Goal: Task Accomplishment & Management: Manage account settings

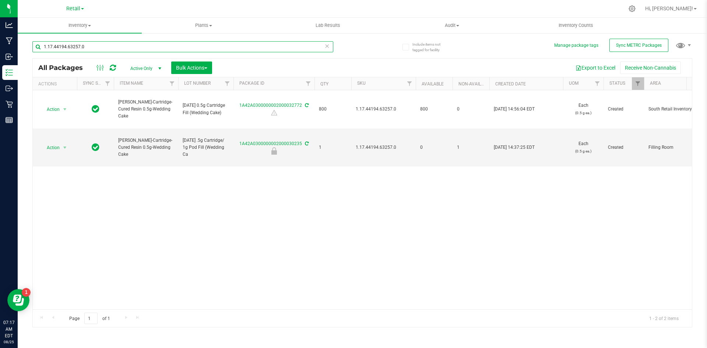
click at [88, 48] on input "1.17.44194.63257.0" at bounding box center [182, 46] width 301 height 11
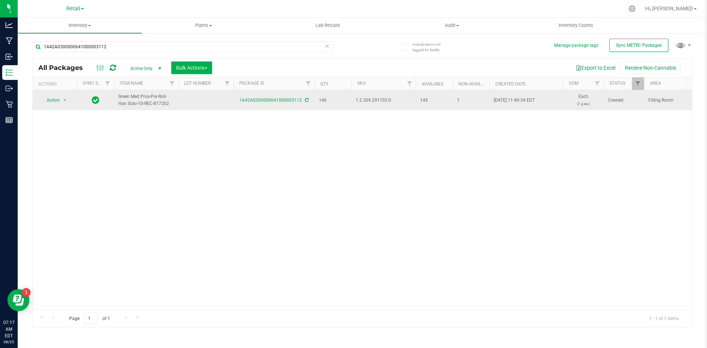
click at [374, 97] on span "1.2.309.291703.0" at bounding box center [384, 100] width 56 height 7
click at [372, 102] on span "1.2.309.291703.0" at bounding box center [384, 100] width 56 height 7
copy span "1.2.309.291703.0"
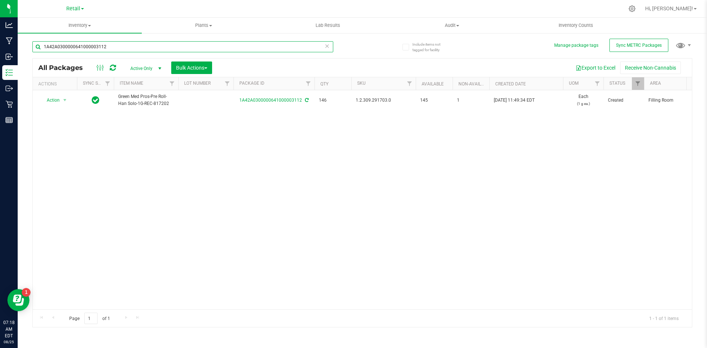
click at [127, 52] on input "1A42A0300000641000003112" at bounding box center [182, 46] width 301 height 11
type input "1A42A03000005DD000006318"
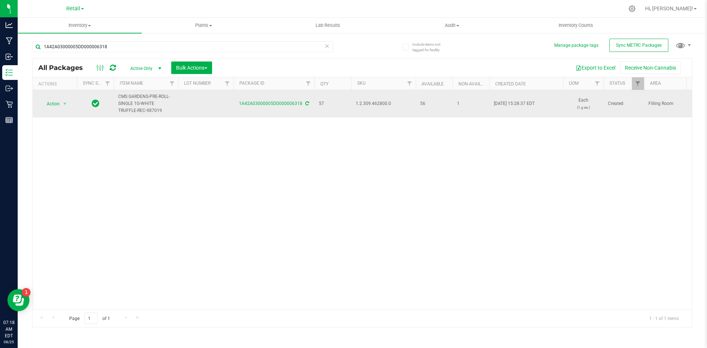
click at [379, 104] on span "1.2.309.462800.0" at bounding box center [384, 103] width 56 height 7
copy span "1.2.309.462800.0"
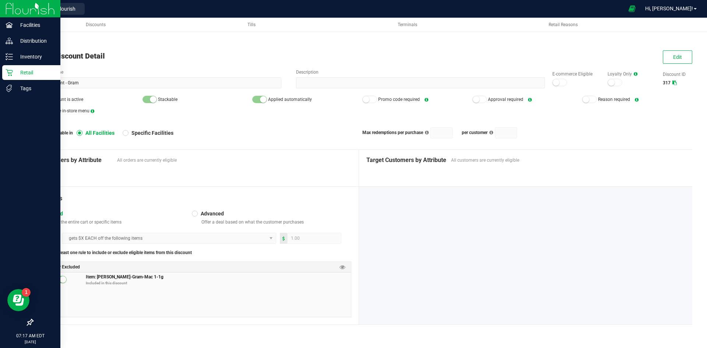
click at [13, 72] on p "Retail" at bounding box center [35, 72] width 44 height 9
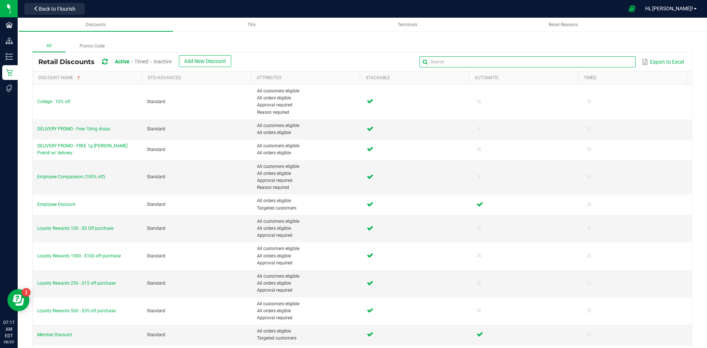
click at [601, 62] on input "text" at bounding box center [528, 61] width 216 height 11
type input "[DATE]"
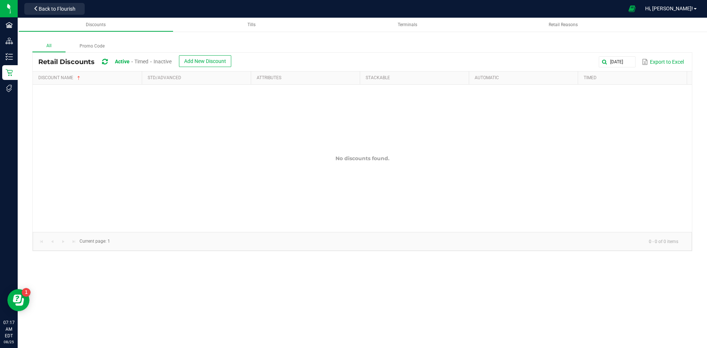
click at [164, 59] on span "Inactive" at bounding box center [163, 62] width 18 height 6
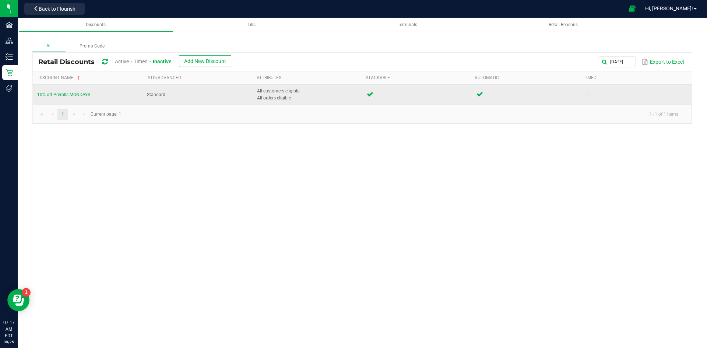
click at [96, 92] on td "10% off Prerolls MONDAYS" at bounding box center [88, 95] width 110 height 20
click at [69, 95] on span "10% off Prerolls MONDAYS" at bounding box center [63, 94] width 53 height 5
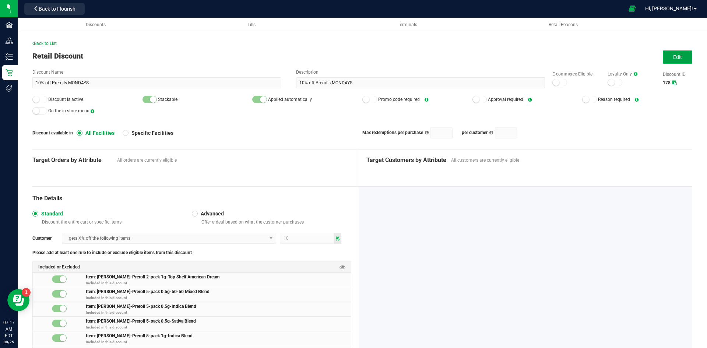
click at [667, 56] on button "Edit" at bounding box center [677, 56] width 29 height 13
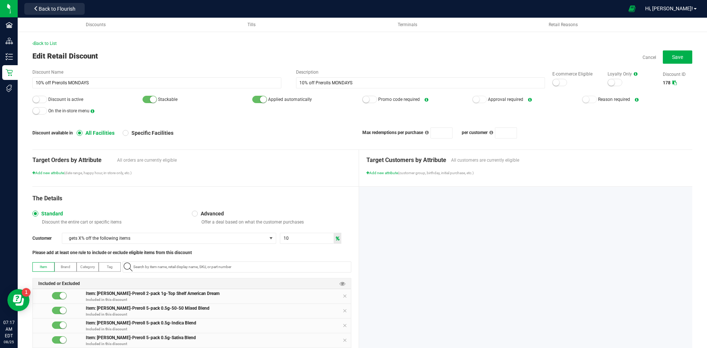
click at [43, 98] on div at bounding box center [39, 99] width 15 height 7
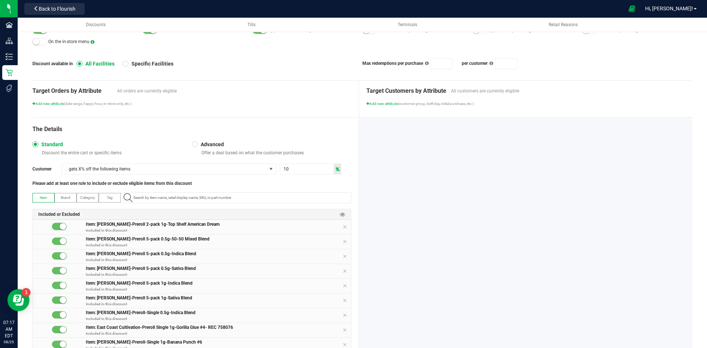
scroll to position [74, 0]
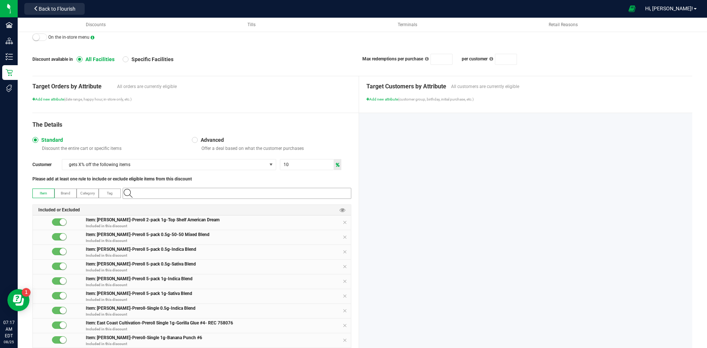
click at [160, 192] on input "NO DATA FOUND" at bounding box center [240, 193] width 221 height 10
paste input "1.2.309.291703.0"
type input "1.2.309.291703.0"
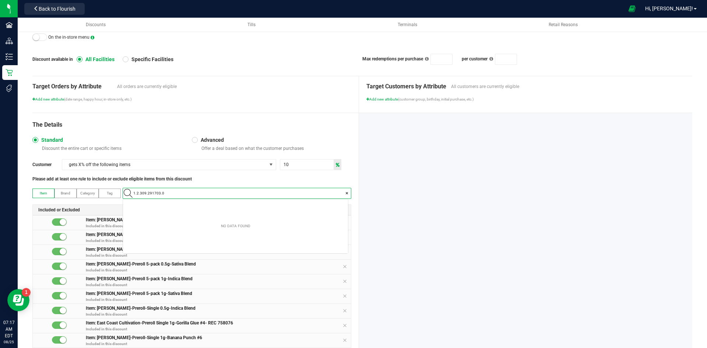
scroll to position [10, 225]
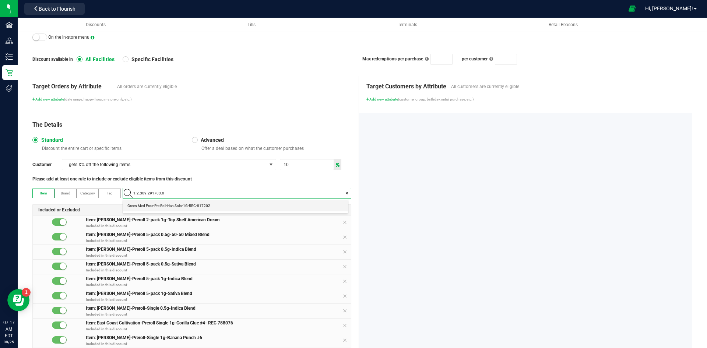
click at [181, 203] on span "Green Med Pros-Pre Roll-Han Solo-1G-REC-817202" at bounding box center [168, 205] width 83 height 7
click at [206, 196] on input at bounding box center [240, 193] width 221 height 10
paste input "1.2.309.462800.0"
type input "1.2.309.462800.0"
click at [217, 207] on span "CMS GARDENS-PRE-ROLL-SINGLE 1G-WHITE TRUFFLE-REC-987019" at bounding box center [183, 205] width 113 height 7
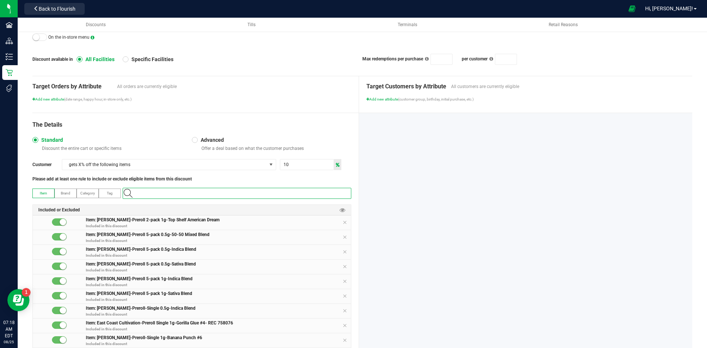
scroll to position [0, 0]
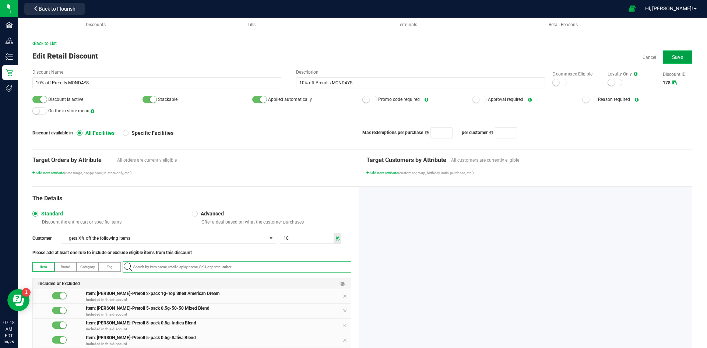
click at [671, 62] on button "Save" at bounding box center [677, 56] width 29 height 13
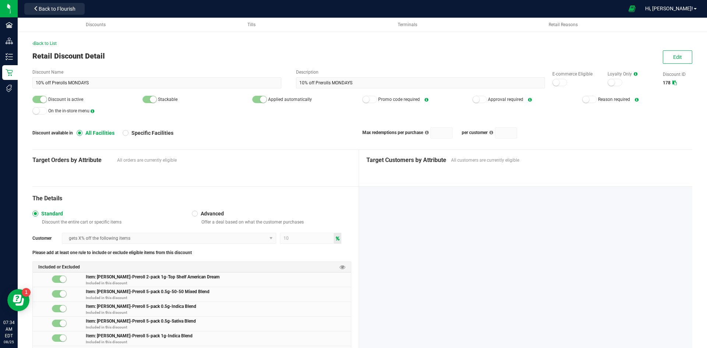
click at [183, 54] on div "Retail Discount Detail Edit" at bounding box center [362, 55] width 660 height 11
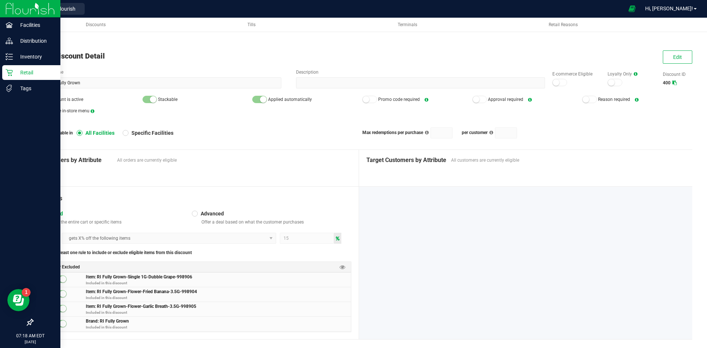
click at [19, 73] on p "Retail" at bounding box center [35, 72] width 44 height 9
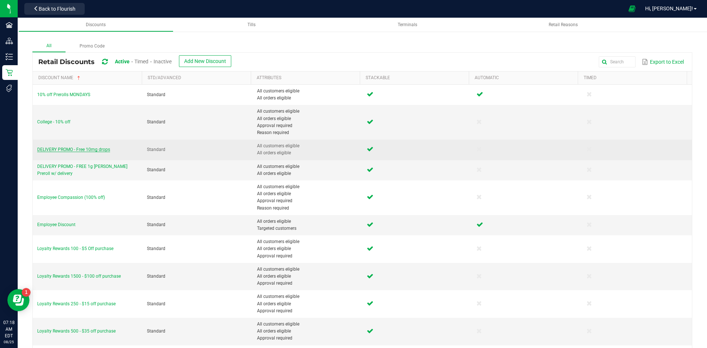
click at [61, 150] on span "DELIVERY PROMO - Free 10mg drops" at bounding box center [73, 149] width 73 height 5
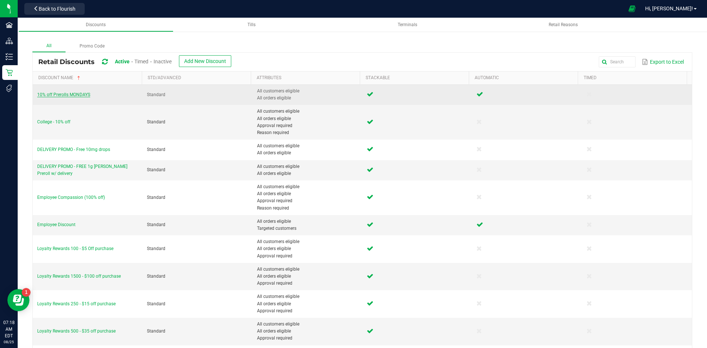
click at [69, 94] on span "10% off Prerolls MONDAYS" at bounding box center [63, 94] width 53 height 5
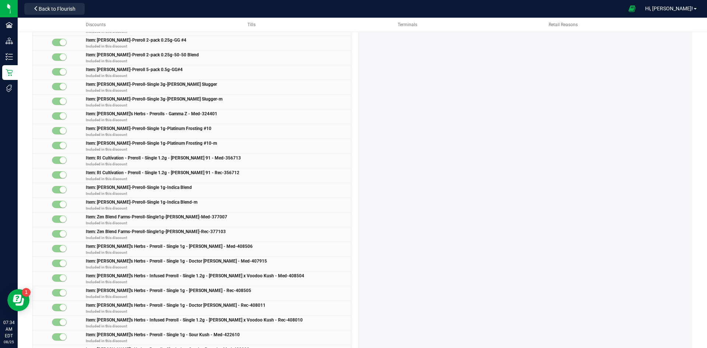
scroll to position [921, 0]
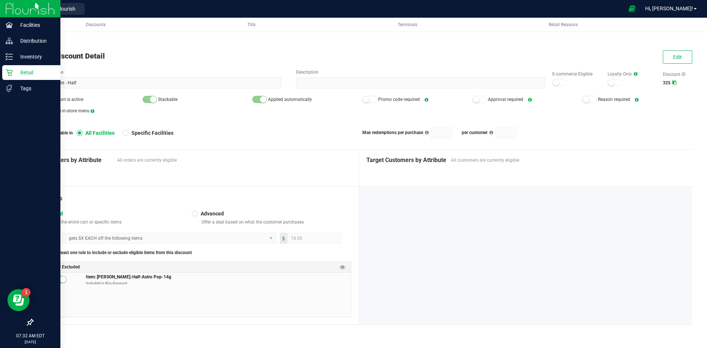
click at [23, 75] on p "Retail" at bounding box center [35, 72] width 44 height 9
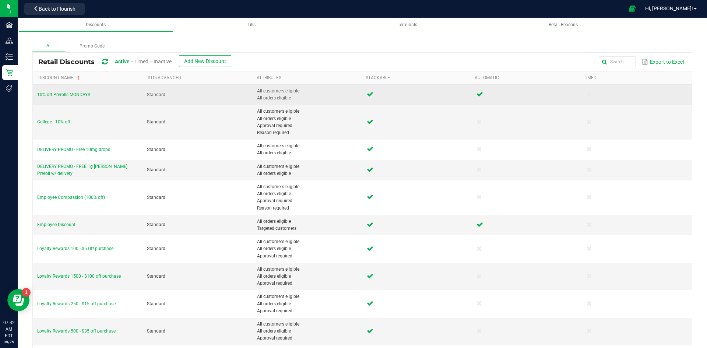
click at [59, 93] on span "10% off Prerolls MONDAYS" at bounding box center [63, 94] width 53 height 5
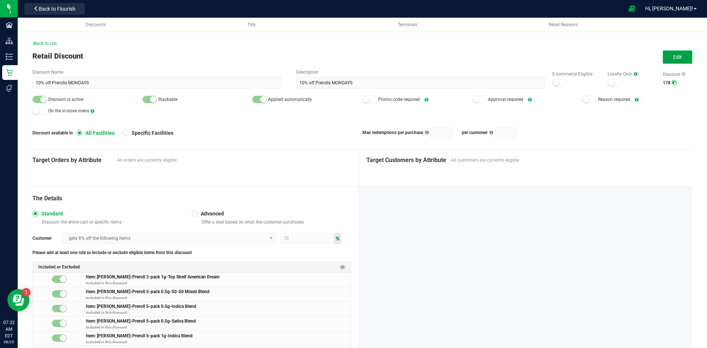
click at [667, 59] on button "Edit" at bounding box center [677, 56] width 29 height 13
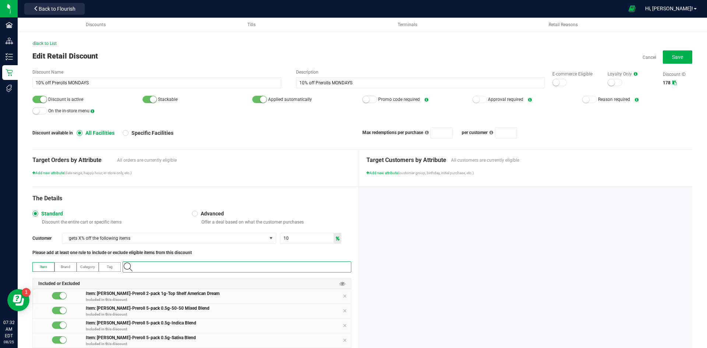
click at [169, 270] on input "NO DATA FOUND" at bounding box center [240, 267] width 221 height 10
paste input "1.8.306.496666.0"
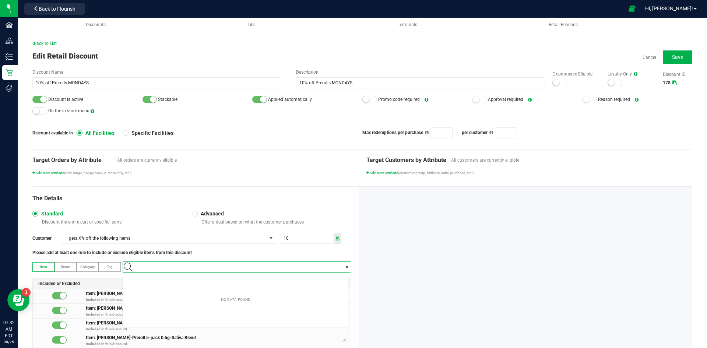
type input "1.8.306.496666.0"
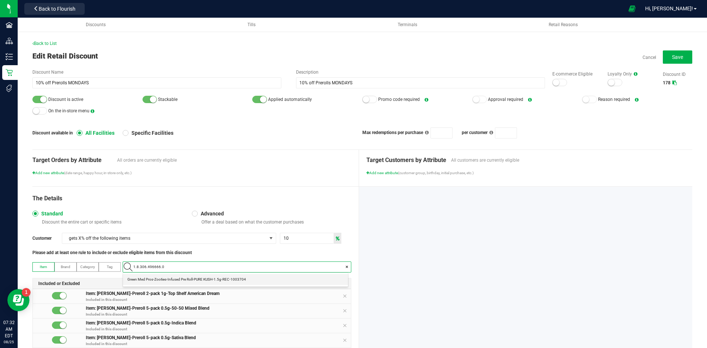
click at [178, 280] on span "Green Med Pros-Zooties-Infused Pre Roll-PURE KUSH-1.5g-REC-1003704" at bounding box center [186, 279] width 119 height 7
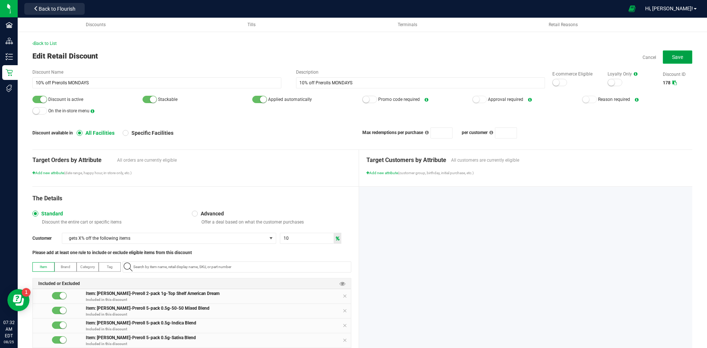
click at [673, 56] on span "Save" at bounding box center [677, 57] width 11 height 6
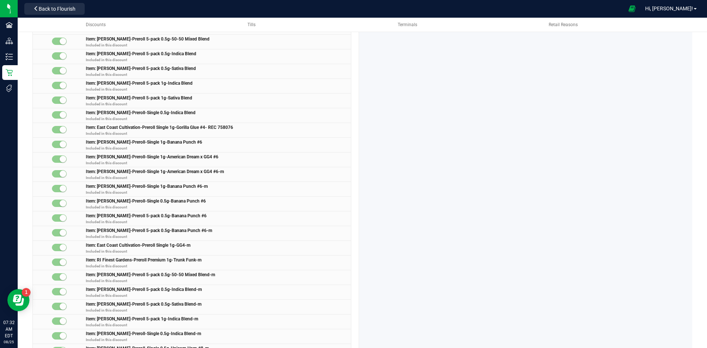
scroll to position [0, 0]
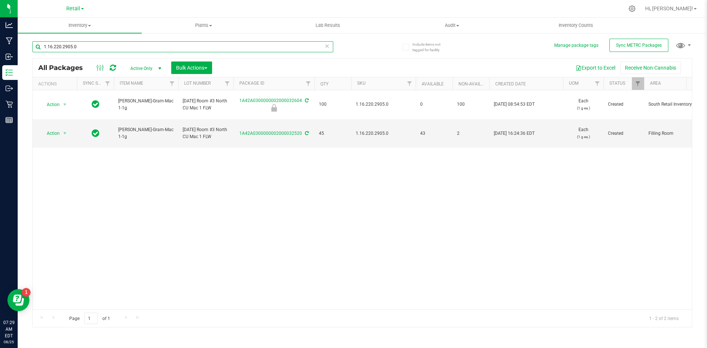
click at [90, 44] on input "1.16.220.2905.0" at bounding box center [182, 46] width 301 height 11
type input "1A42A0300000002000030560"
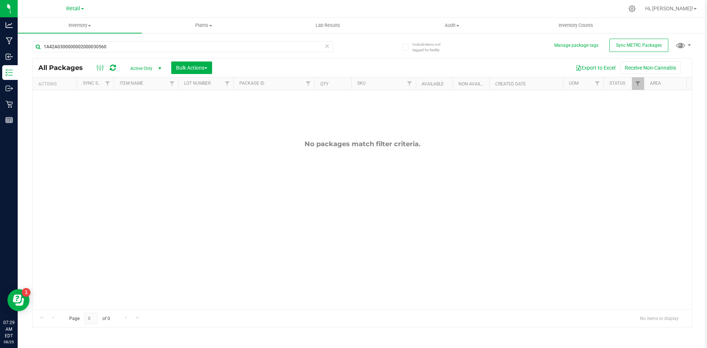
click at [133, 67] on span "Active Only" at bounding box center [144, 68] width 41 height 10
click at [134, 116] on li "All" at bounding box center [144, 113] width 40 height 11
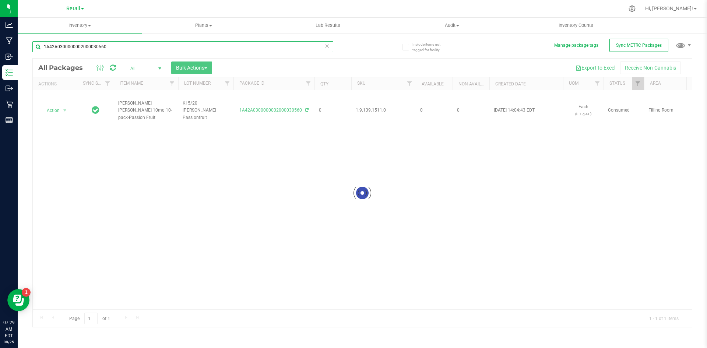
click at [111, 51] on input "1A42A0300000002000030560" at bounding box center [182, 46] width 301 height 11
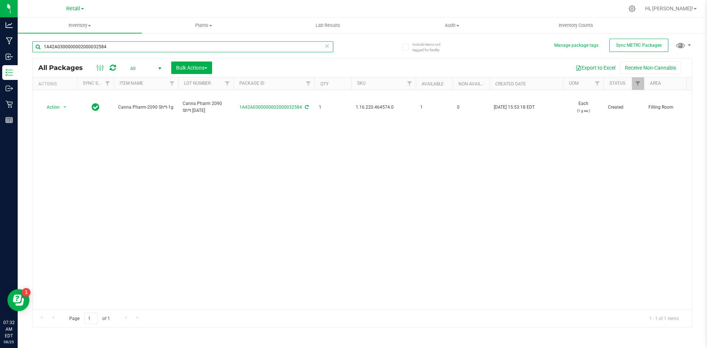
click at [115, 45] on input "1A42A0300000002000032584" at bounding box center [182, 46] width 301 height 11
type input "1A42A0300000641000003113"
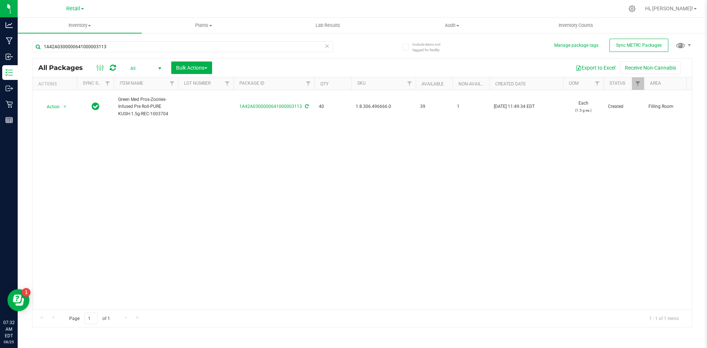
click at [376, 107] on span "1.8.306.496666.0" at bounding box center [384, 106] width 56 height 7
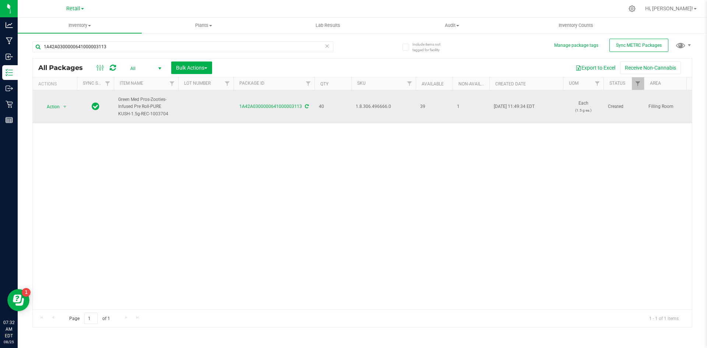
copy span "1.8.306.496666.0"
